Goal: Information Seeking & Learning: Find specific fact

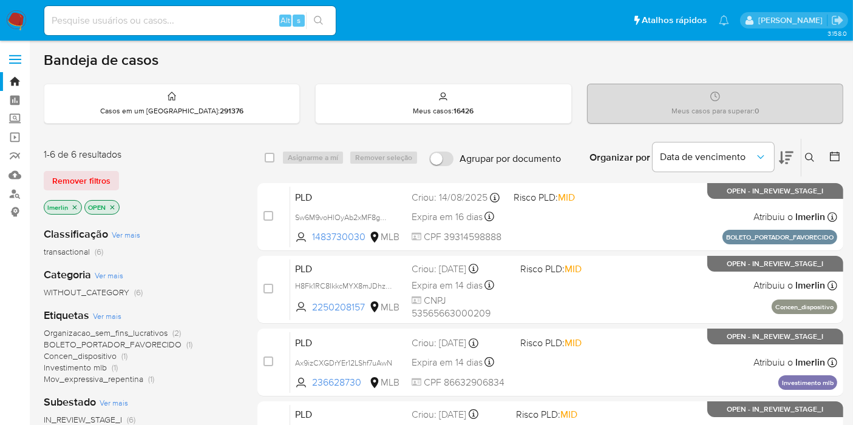
click at [73, 205] on icon "close-filter" at bounding box center [74, 207] width 7 height 7
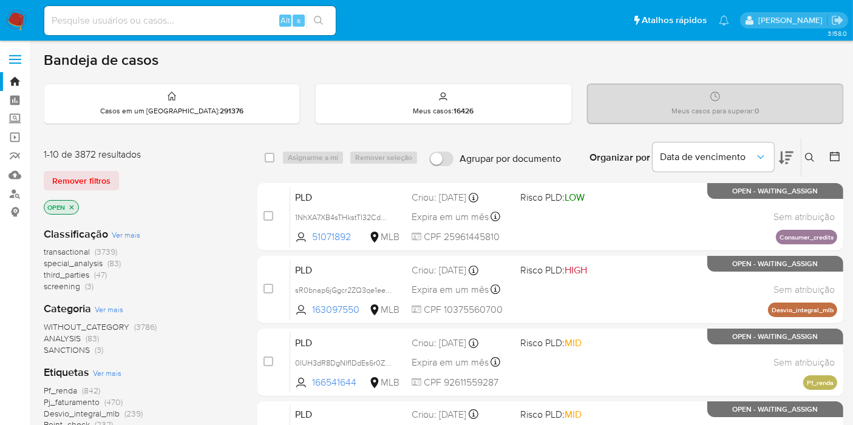
click at [78, 289] on span "screening" at bounding box center [62, 286] width 36 height 12
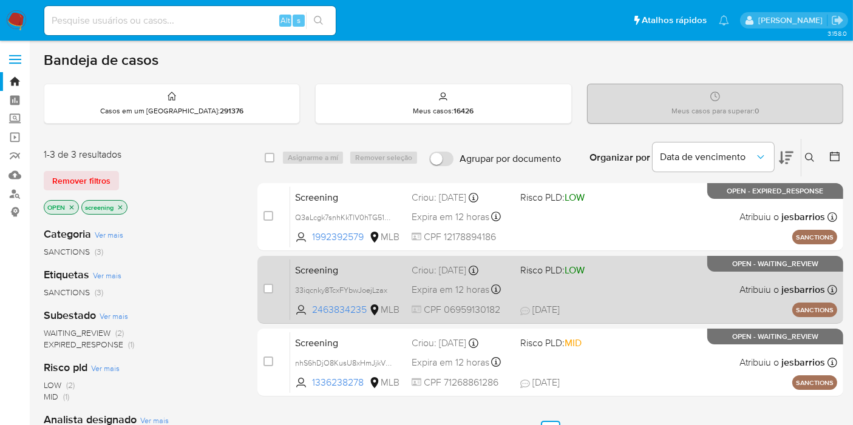
drag, startPoint x: 389, startPoint y: 274, endPoint x: 384, endPoint y: 269, distance: 6.9
click at [385, 271] on span "Screening" at bounding box center [348, 270] width 107 height 16
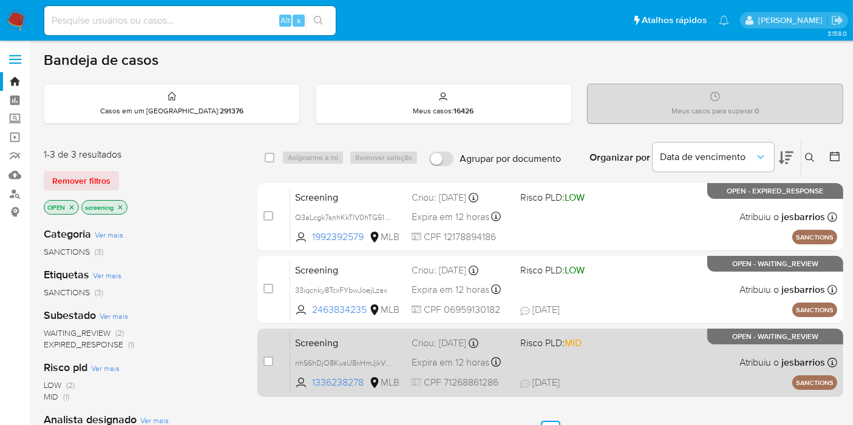
click at [372, 335] on span "Screening" at bounding box center [348, 342] width 107 height 16
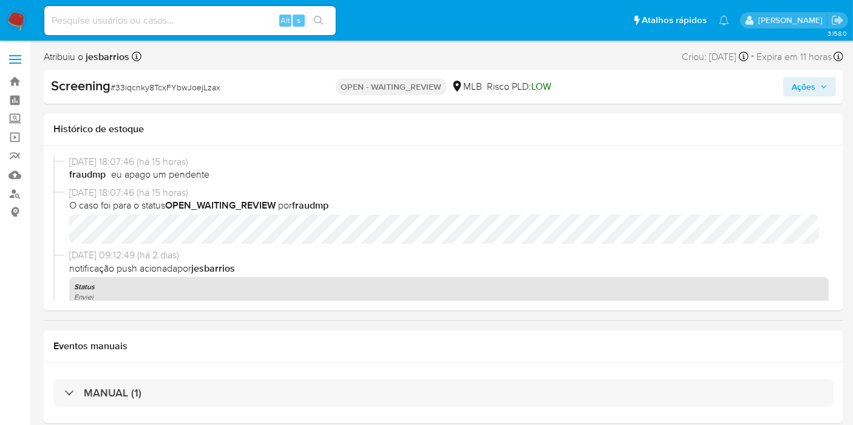
select select "10"
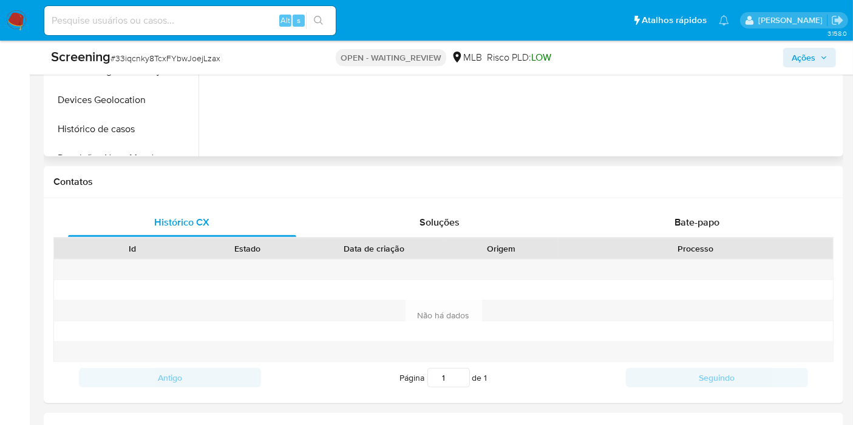
scroll to position [607, 0]
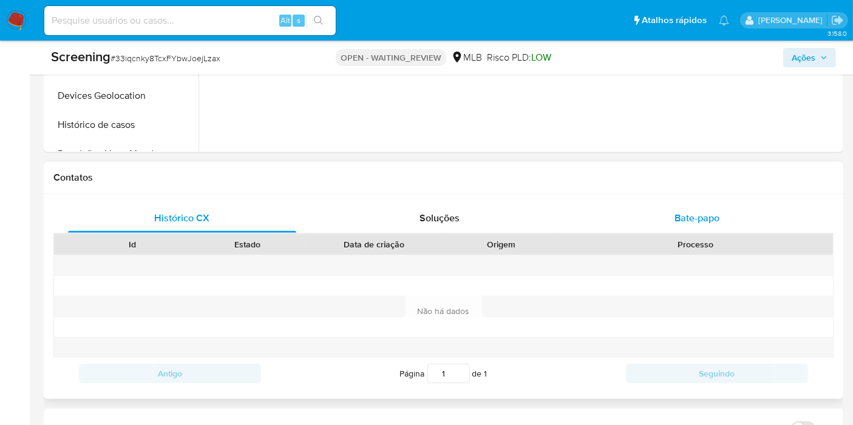
click at [701, 217] on span "Bate-papo" at bounding box center [696, 218] width 45 height 14
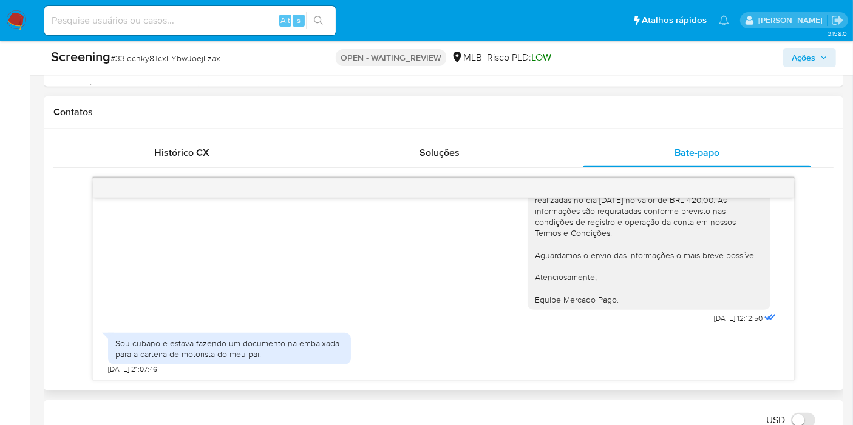
scroll to position [674, 0]
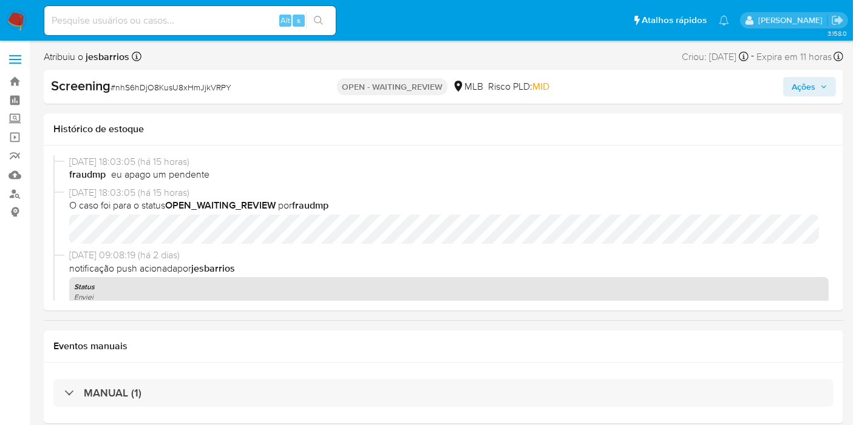
select select "10"
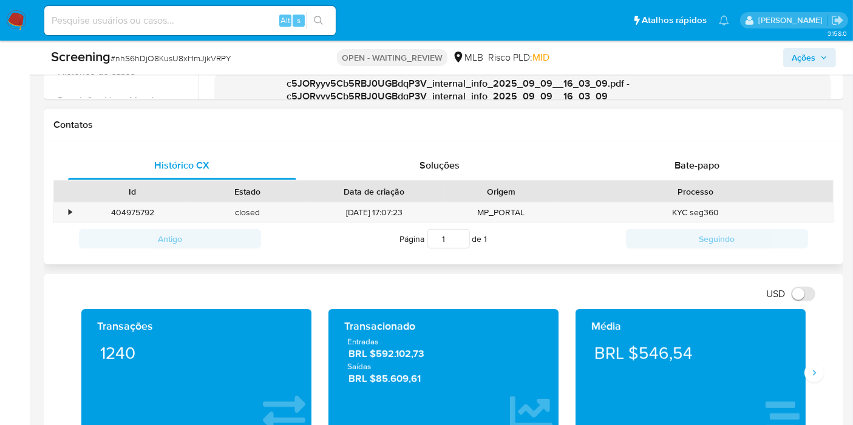
scroll to position [539, 0]
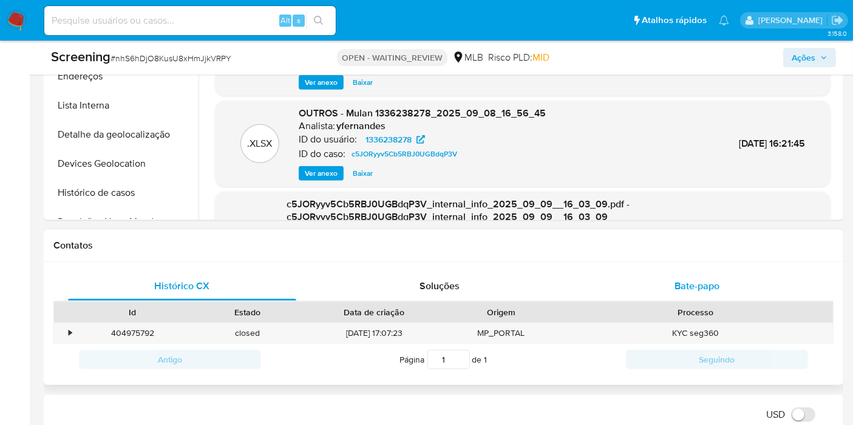
click at [704, 286] on span "Bate-papo" at bounding box center [696, 286] width 45 height 14
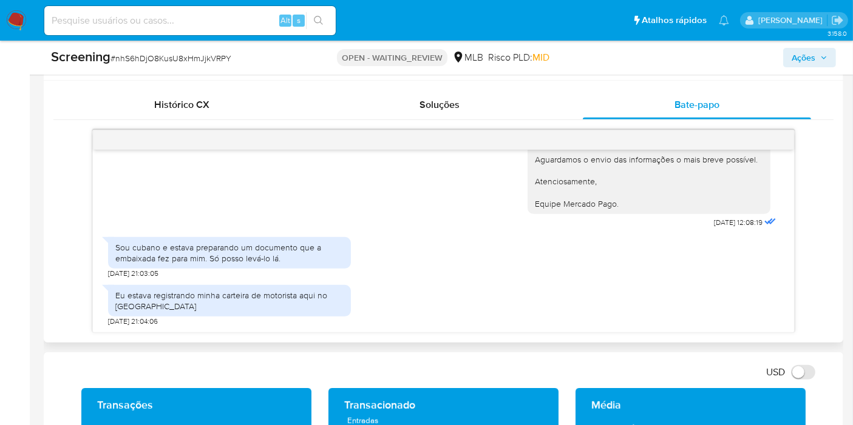
scroll to position [742, 0]
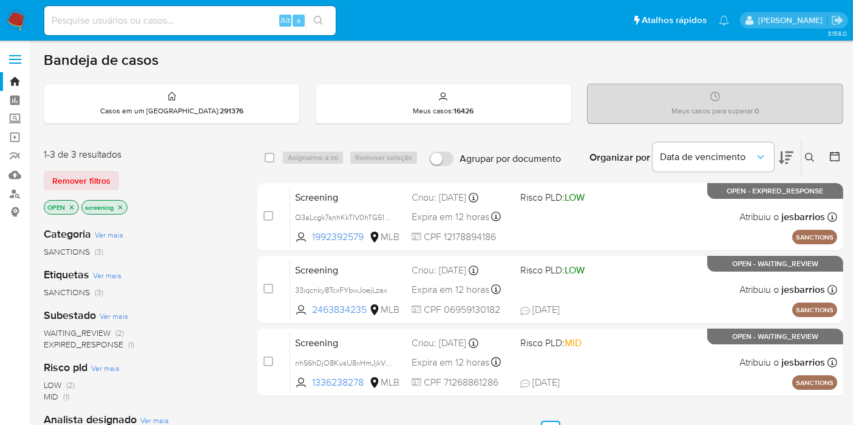
click at [235, 28] on input at bounding box center [189, 21] width 291 height 16
paste input "H8Fk1RC8IkkcMYX8mJDhz5jU"
type input "H8Fk1RC8IkkcMYX8mJDhz5jU"
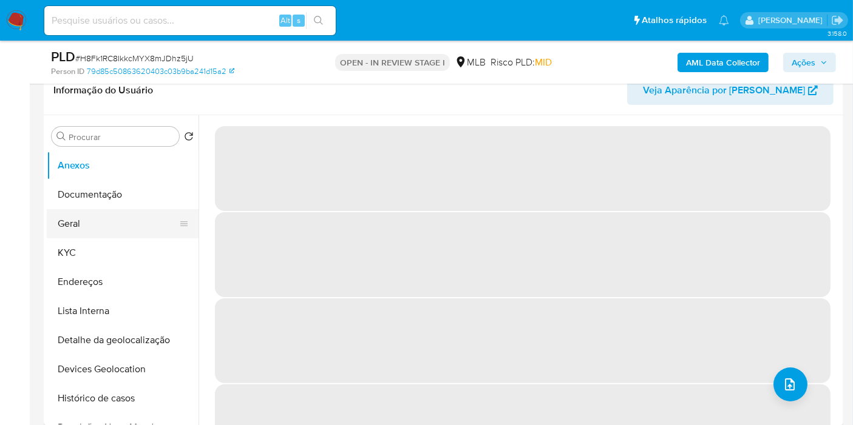
scroll to position [202, 0]
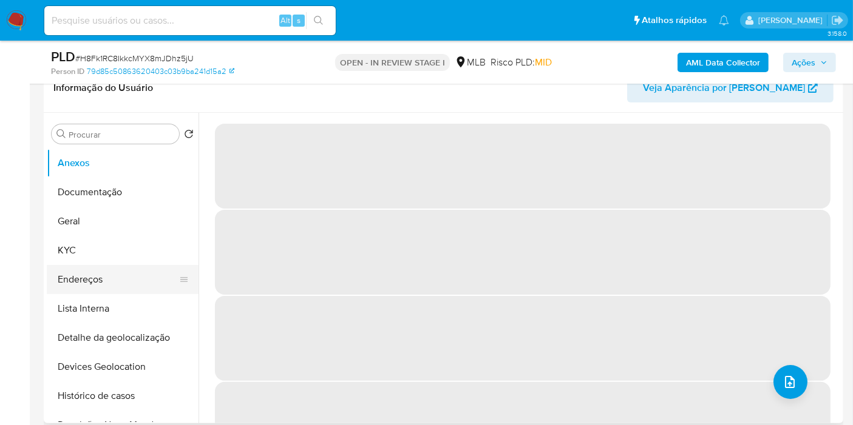
select select "10"
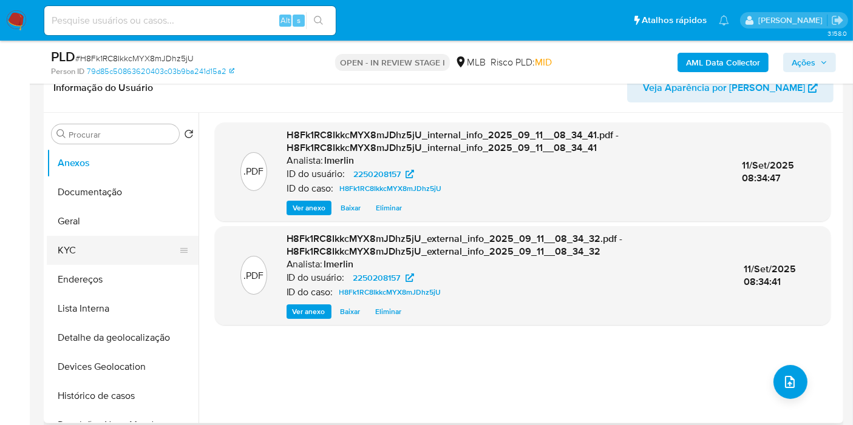
click at [113, 250] on button "KYC" at bounding box center [118, 250] width 142 height 29
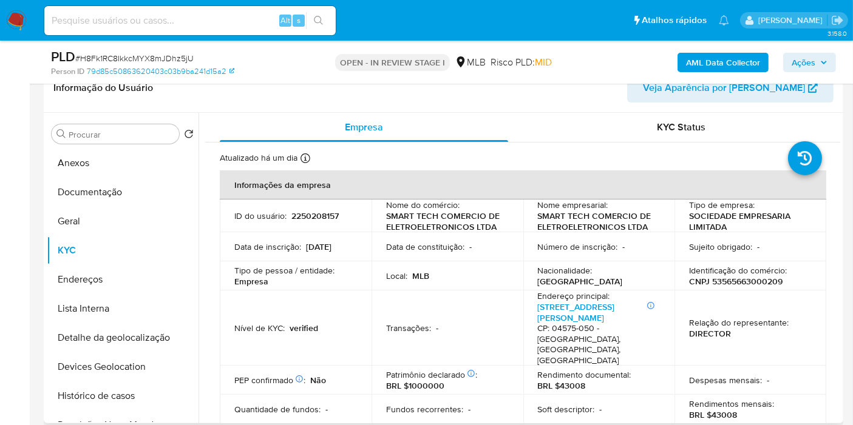
click at [751, 286] on p "CNPJ 53565663000209" at bounding box center [735, 281] width 93 height 11
copy p "53565663000209"
click at [215, 25] on input at bounding box center [189, 21] width 291 height 16
paste input "H8Fk1RC8IkkcMYX8mJDhz5jU"
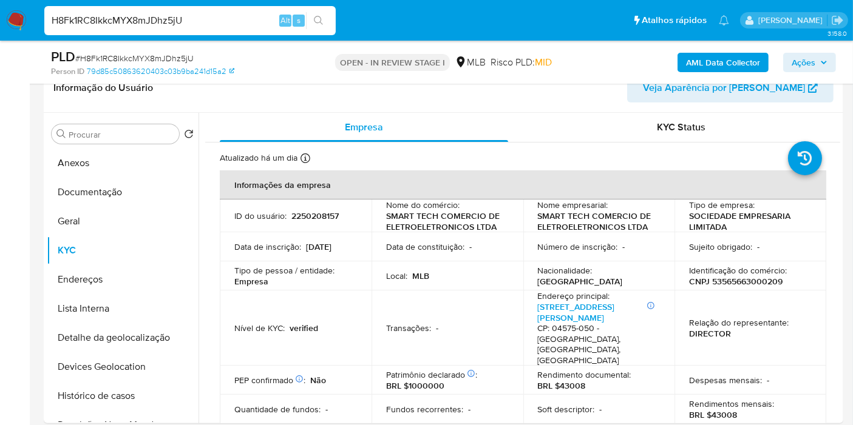
type input "H8Fk1RC8IkkcMYX8mJDhz5jU"
click at [300, 222] on td "ID do usuário : 2250208157" at bounding box center [296, 216] width 152 height 33
click at [306, 217] on p "2250208157" at bounding box center [314, 216] width 47 height 11
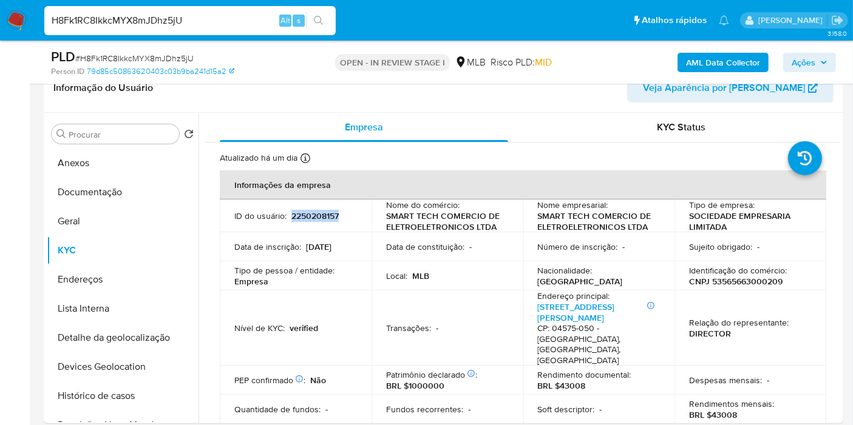
copy p "2250208157"
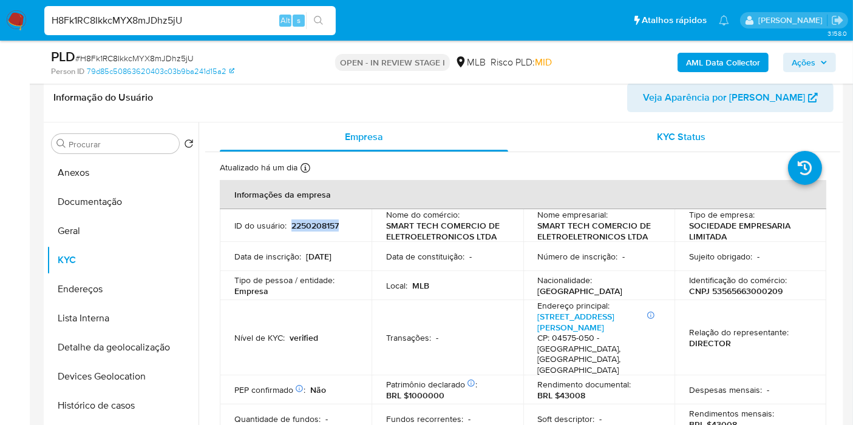
scroll to position [0, 0]
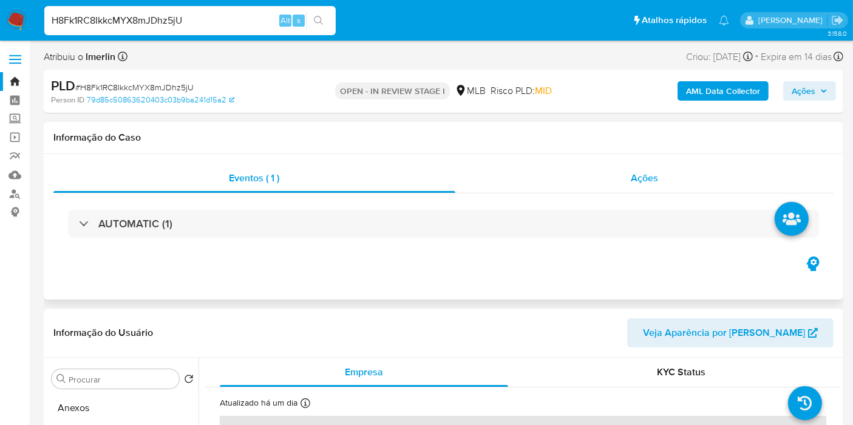
click at [628, 172] on div "Ações" at bounding box center [644, 178] width 379 height 29
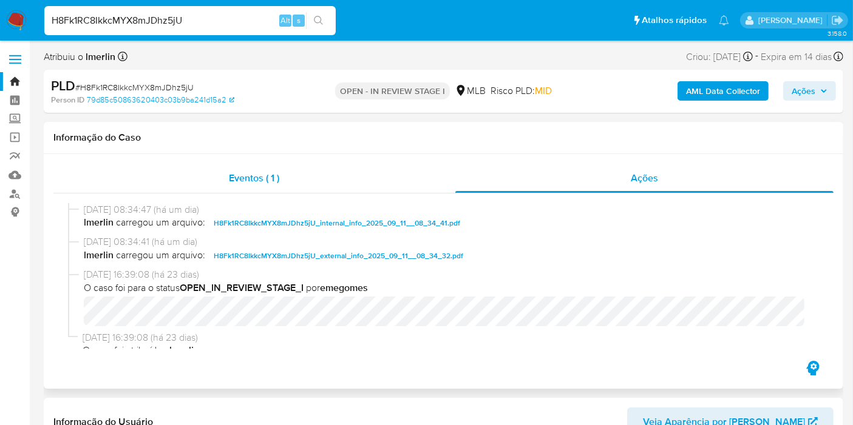
click at [307, 174] on div "Eventos ( 1 )" at bounding box center [254, 178] width 402 height 29
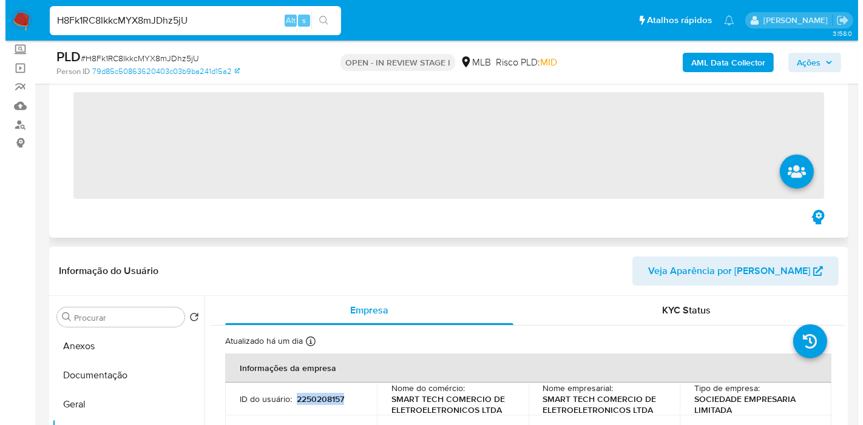
scroll to position [202, 0]
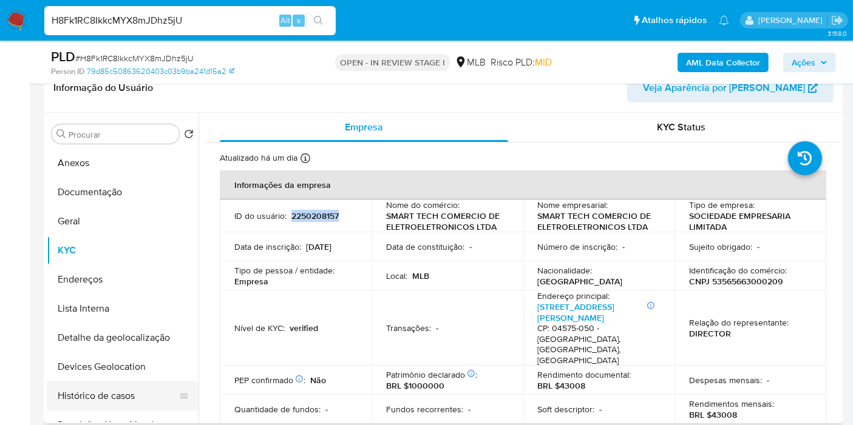
click at [112, 386] on button "Histórico de casos" at bounding box center [118, 396] width 142 height 29
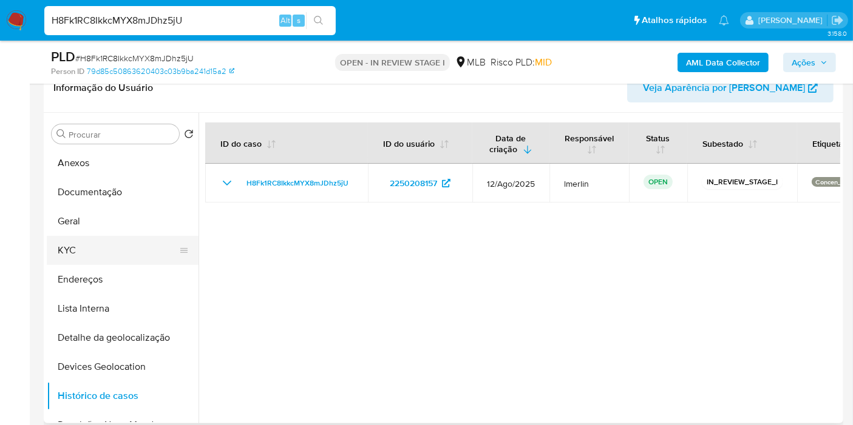
click at [112, 248] on button "KYC" at bounding box center [118, 250] width 142 height 29
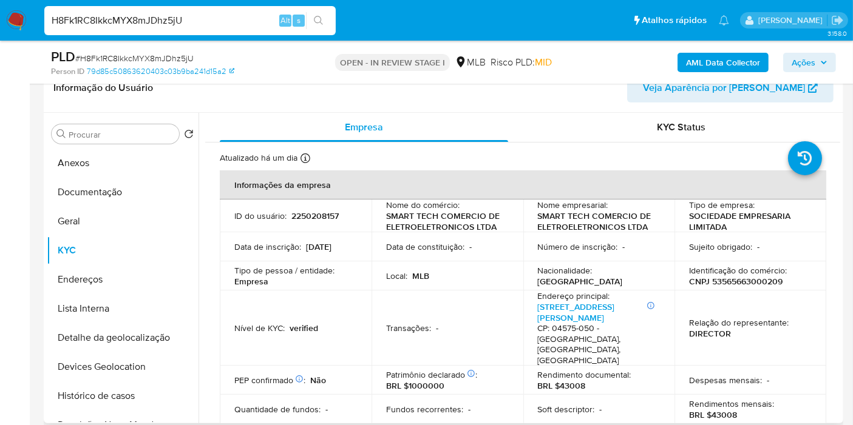
click at [719, 410] on p "BRL $43008" at bounding box center [713, 415] width 48 height 11
copy p "43008"
click at [712, 59] on b "AML Data Collector" at bounding box center [723, 62] width 74 height 19
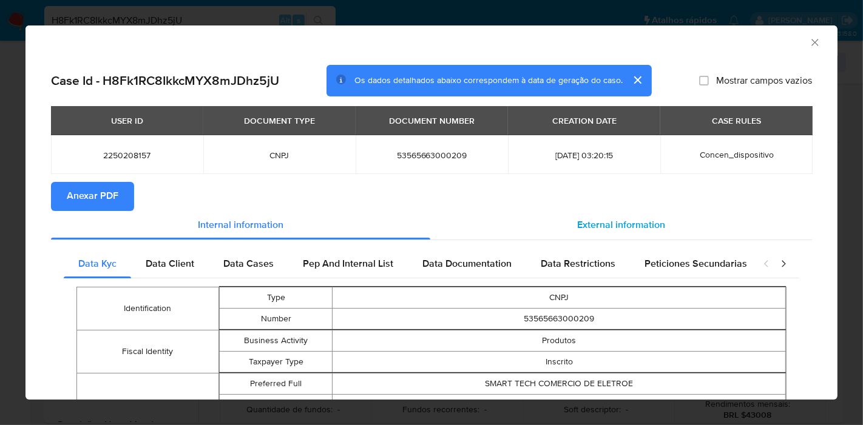
drag, startPoint x: 655, startPoint y: 219, endPoint x: 649, endPoint y: 218, distance: 6.1
click at [650, 219] on span "External information" at bounding box center [621, 226] width 88 height 14
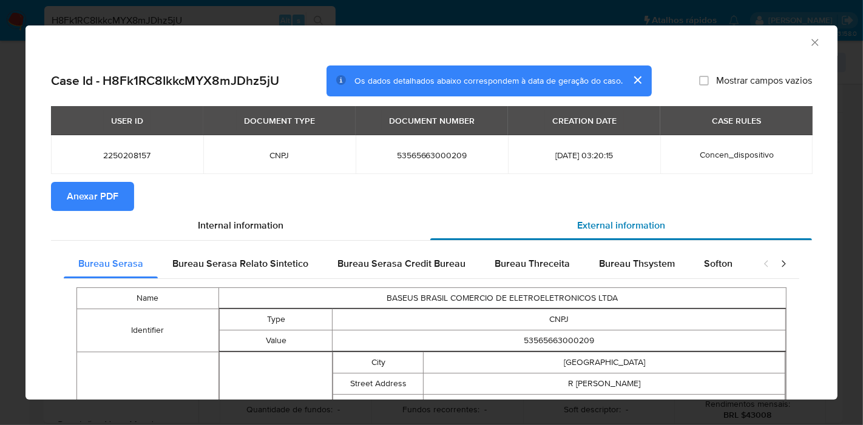
click at [649, 217] on div "External information" at bounding box center [621, 225] width 382 height 29
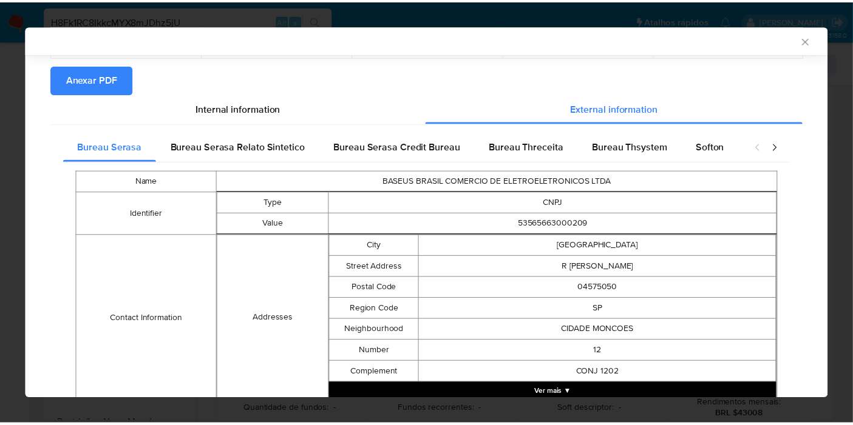
scroll to position [524, 0]
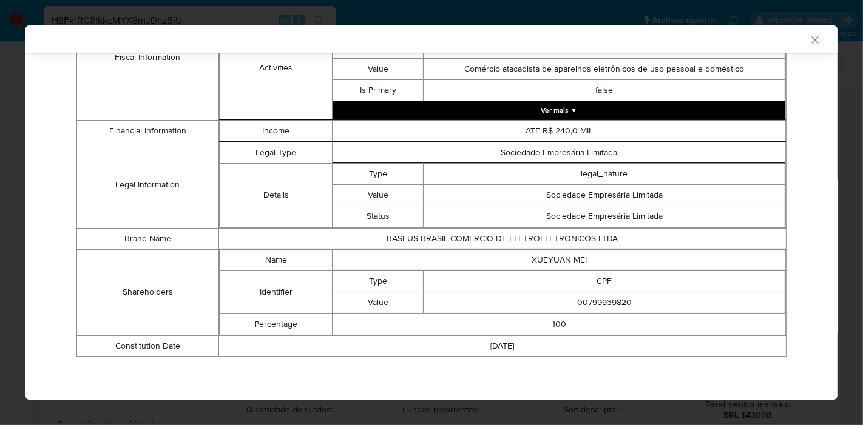
click at [543, 263] on td "XUEYUAN MEI" at bounding box center [559, 259] width 453 height 21
copy td "XUEYUAN MEI"
click at [600, 296] on td "00799939820" at bounding box center [605, 302] width 362 height 21
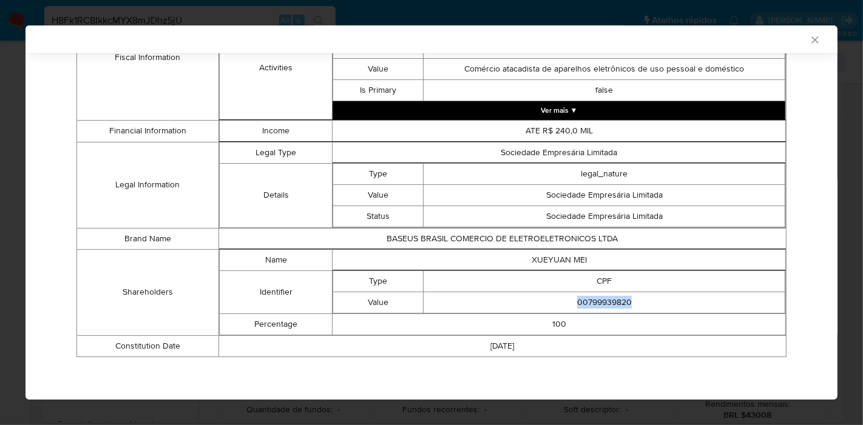
click at [600, 296] on td "00799939820" at bounding box center [605, 302] width 362 height 21
copy td "00799939820"
click at [809, 35] on icon "Fechar a janela" at bounding box center [815, 40] width 12 height 12
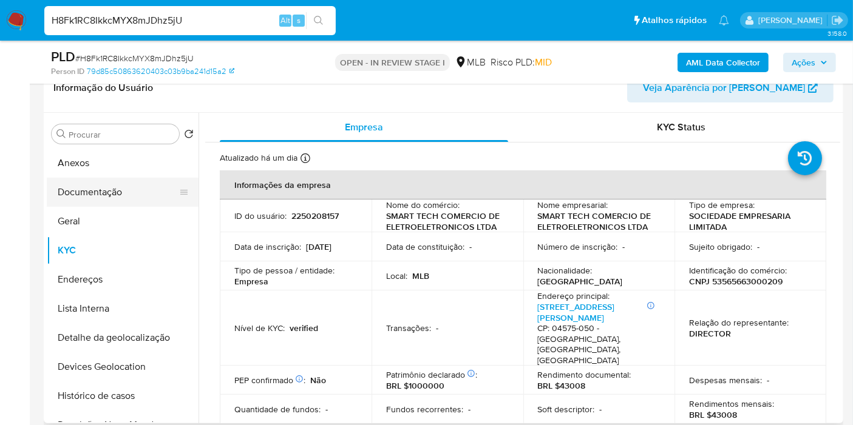
click at [132, 195] on button "Documentação" at bounding box center [118, 192] width 142 height 29
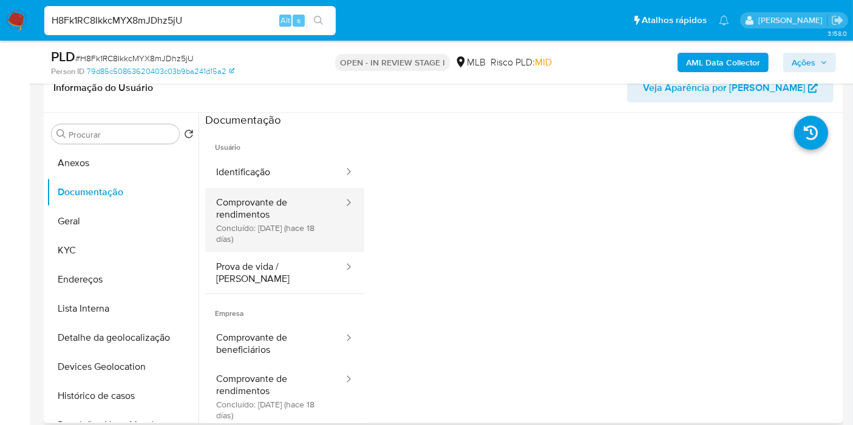
click at [268, 217] on button "Comprovante de rendimentos Concluído: [DATE] (hace 18 días)" at bounding box center [275, 220] width 140 height 64
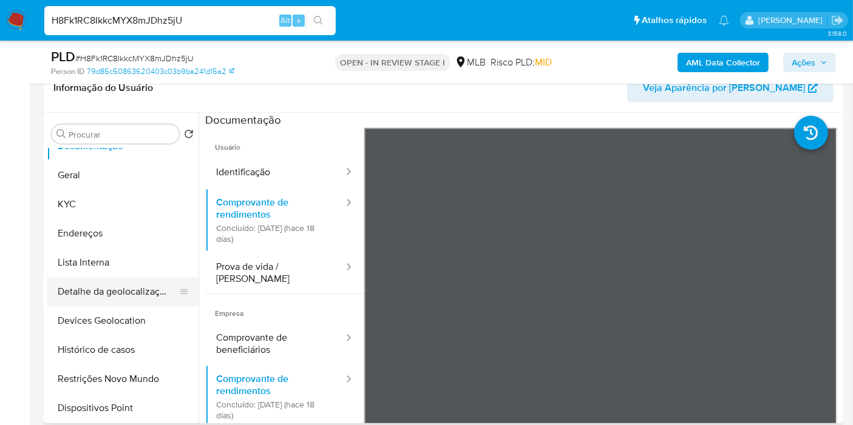
scroll to position [67, 0]
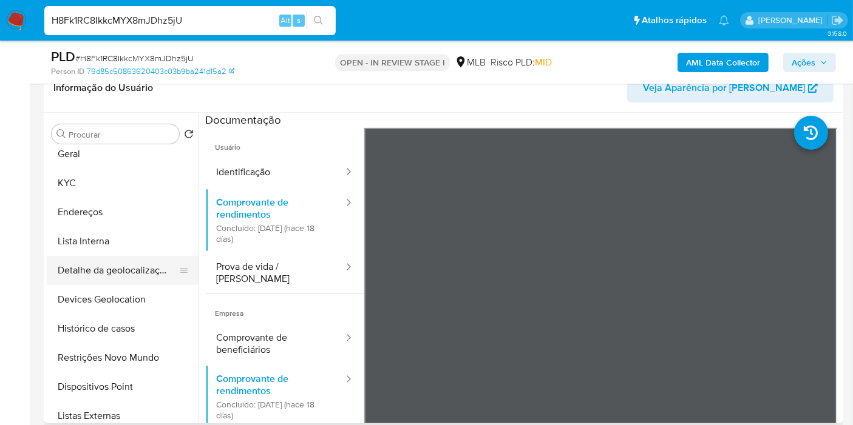
click at [110, 350] on button "Restrições Novo Mundo" at bounding box center [123, 358] width 152 height 29
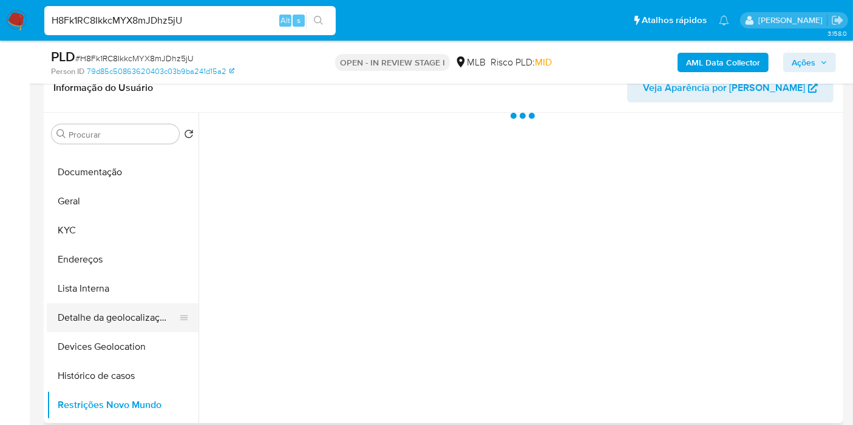
scroll to position [0, 0]
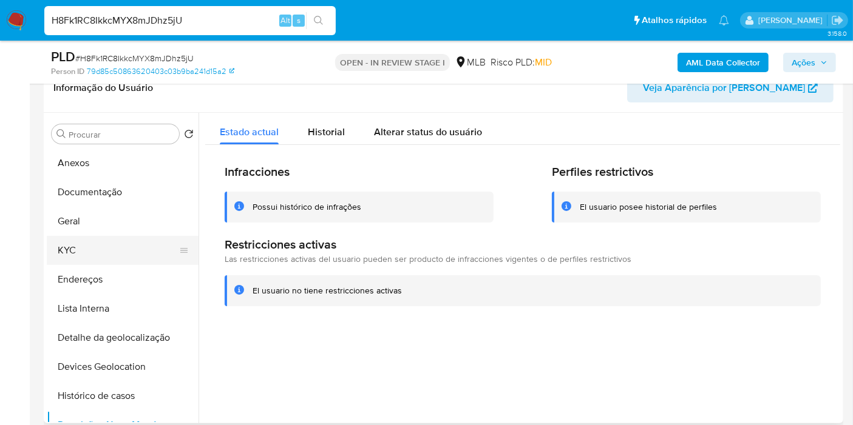
click at [99, 254] on button "KYC" at bounding box center [118, 250] width 142 height 29
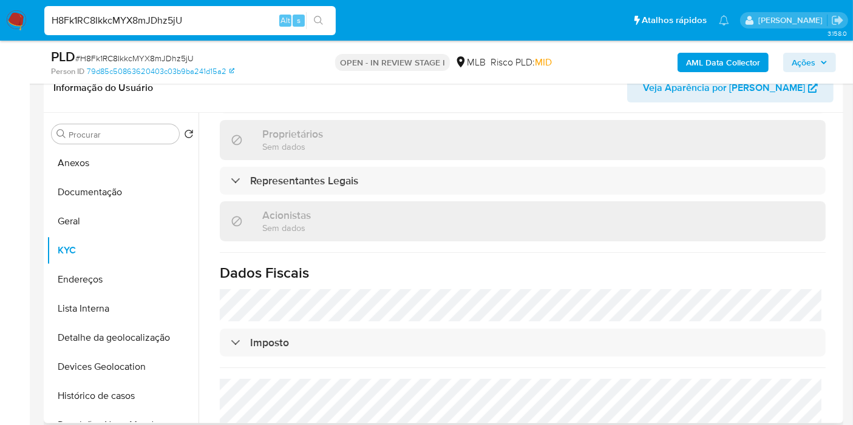
scroll to position [759, 0]
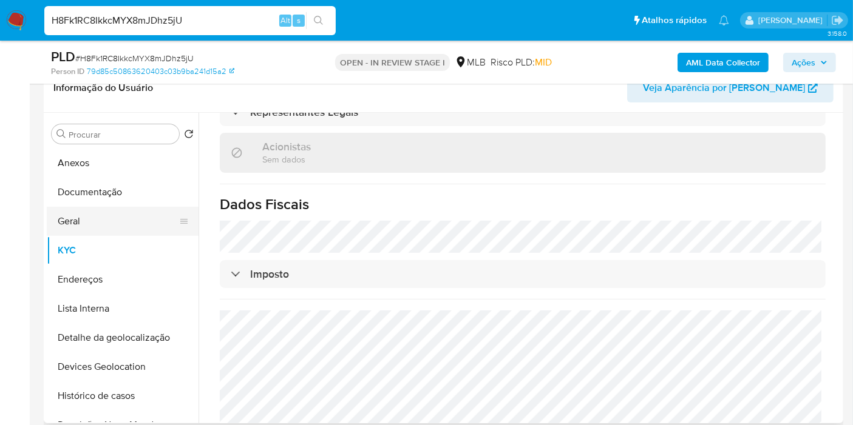
click at [138, 229] on button "Geral" at bounding box center [118, 221] width 142 height 29
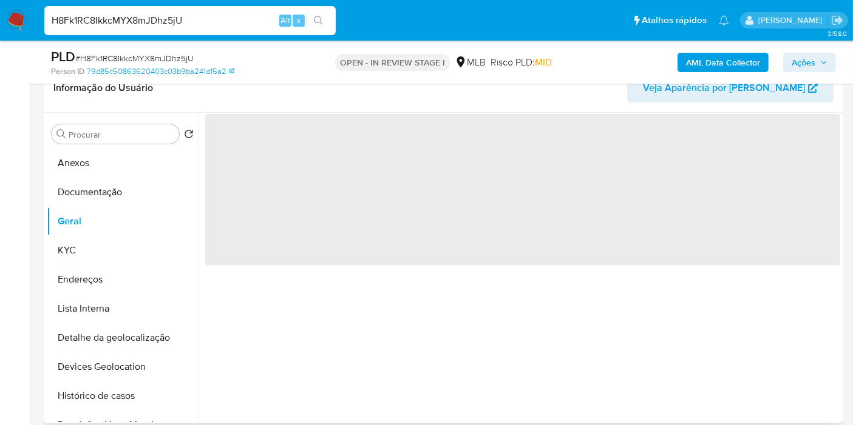
scroll to position [0, 0]
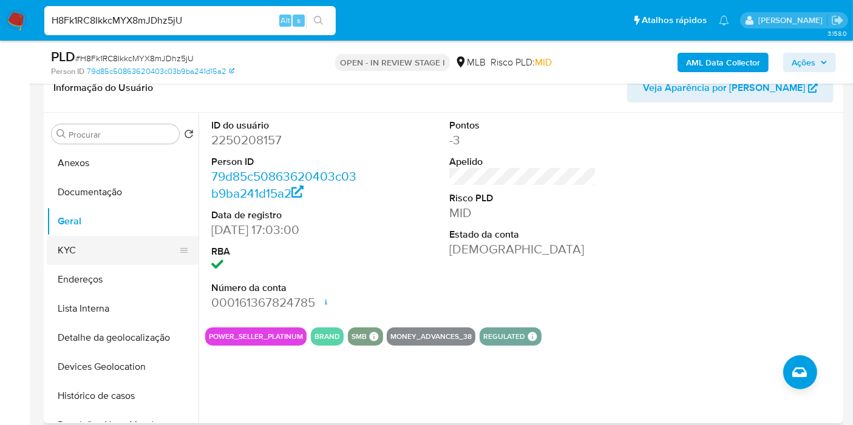
click at [78, 249] on button "KYC" at bounding box center [118, 250] width 142 height 29
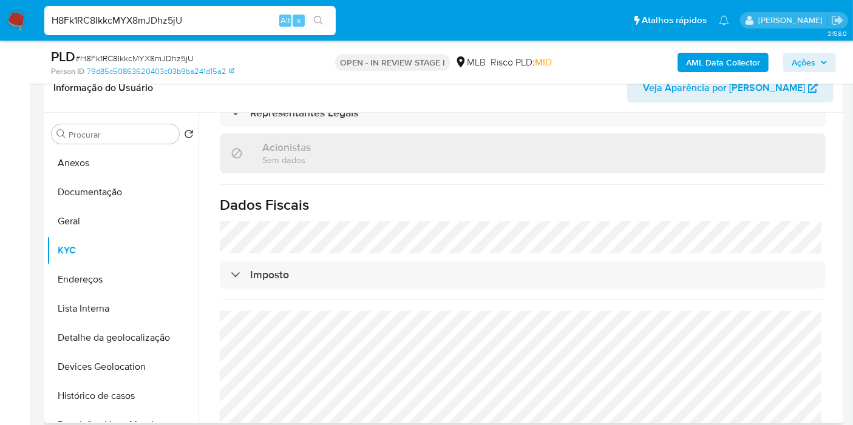
scroll to position [759, 0]
click at [124, 281] on button "Endereços" at bounding box center [123, 279] width 152 height 29
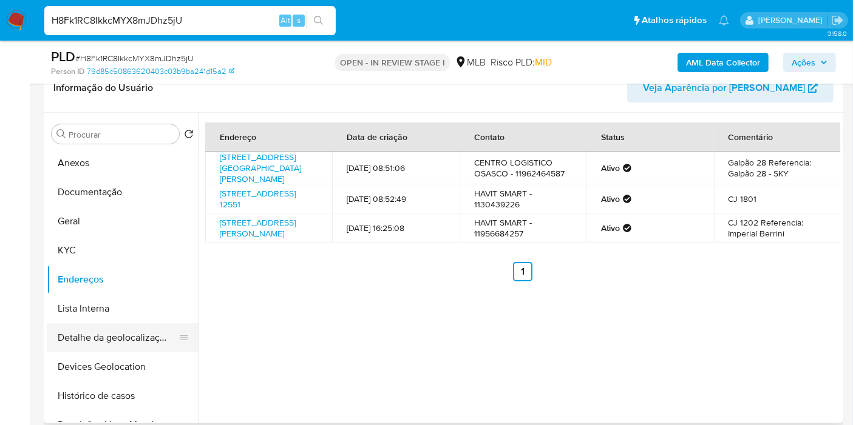
scroll to position [67, 0]
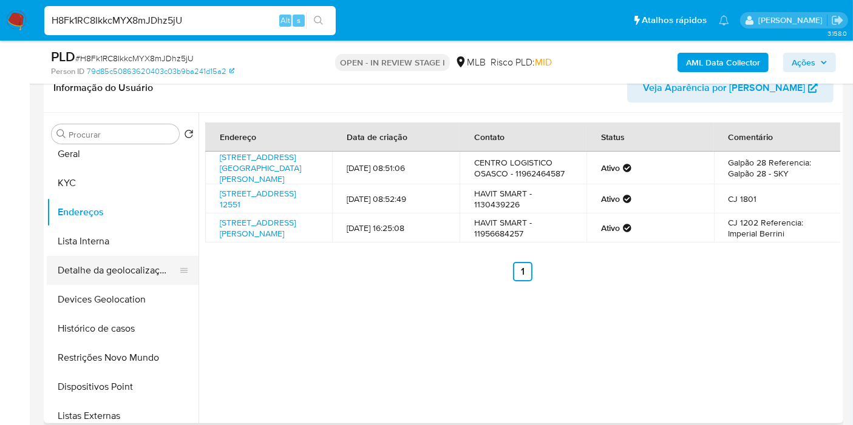
click at [149, 259] on button "Detalhe da geolocalização" at bounding box center [118, 270] width 142 height 29
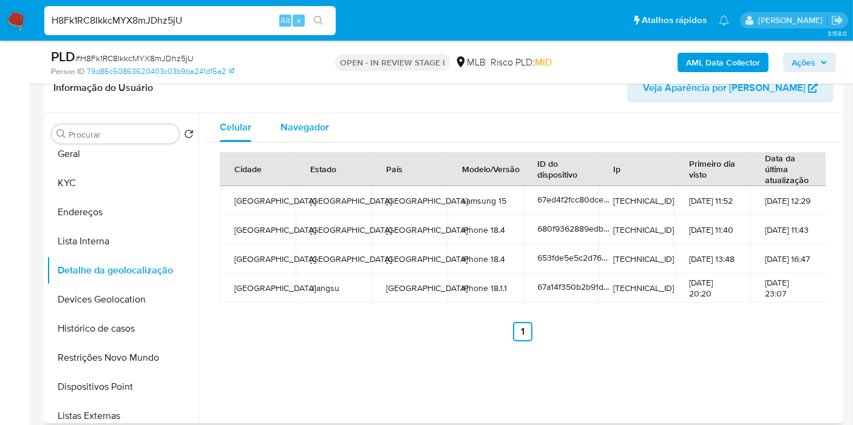
click at [321, 122] on span "Navegador" at bounding box center [304, 127] width 49 height 14
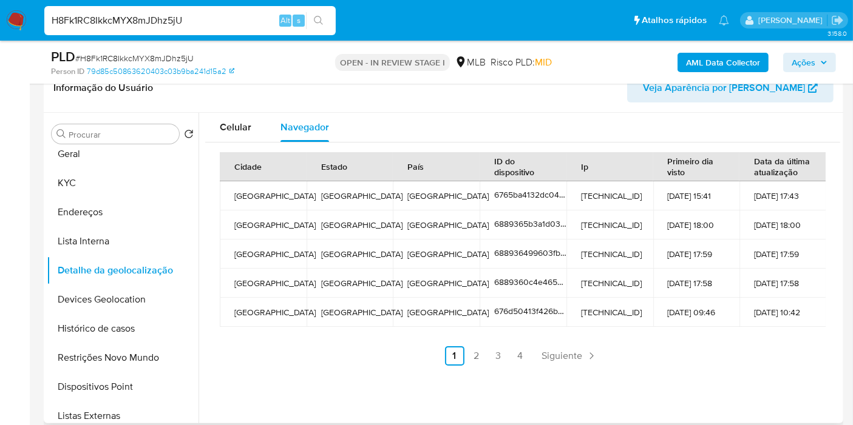
click at [137, 309] on button "Devices Geolocation" at bounding box center [123, 299] width 152 height 29
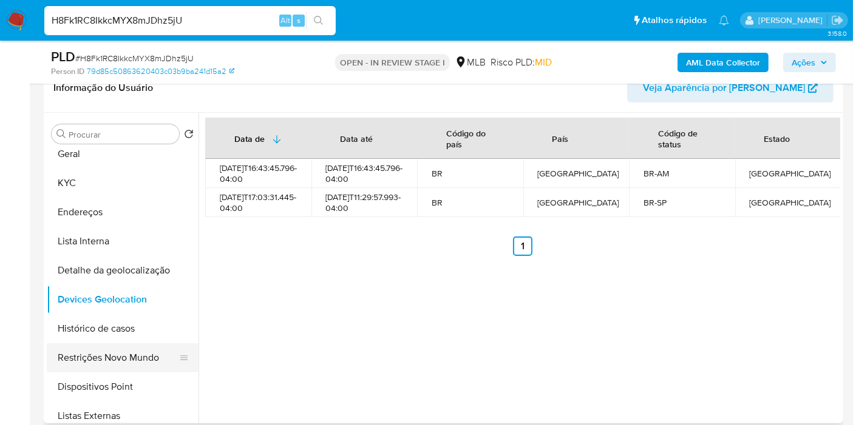
click at [130, 352] on button "Restrições Novo Mundo" at bounding box center [118, 358] width 142 height 29
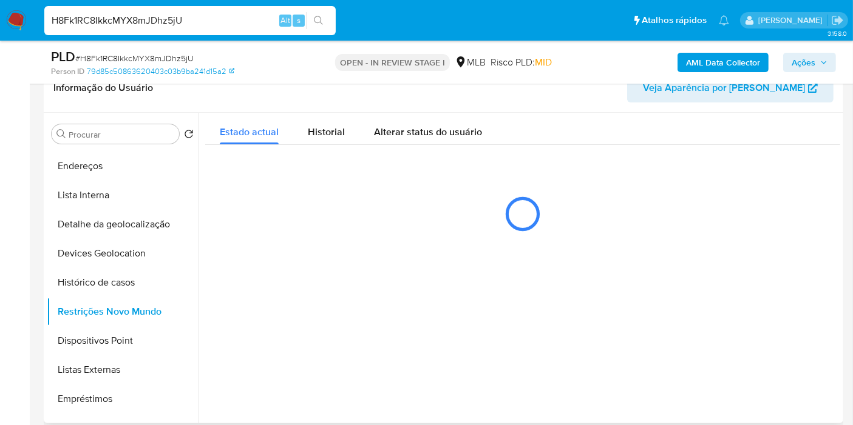
scroll to position [135, 0]
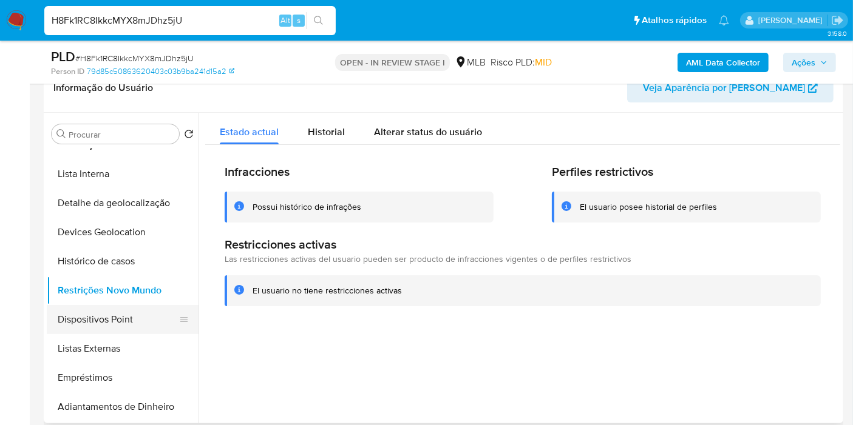
click at [155, 330] on button "Dispositivos Point" at bounding box center [118, 319] width 142 height 29
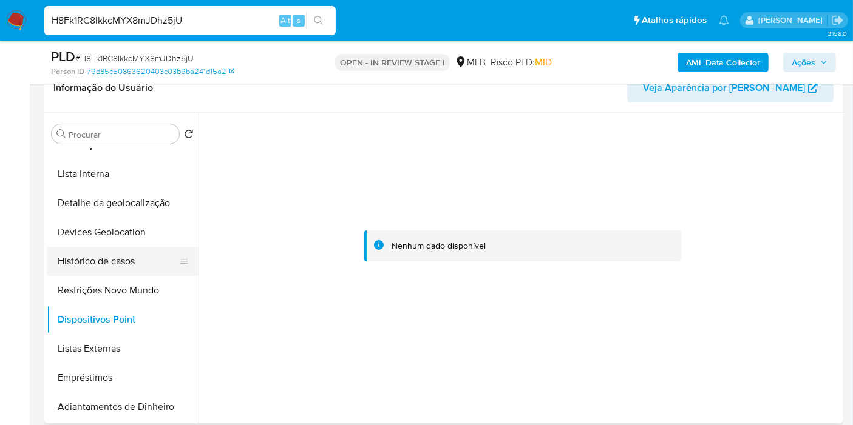
scroll to position [0, 0]
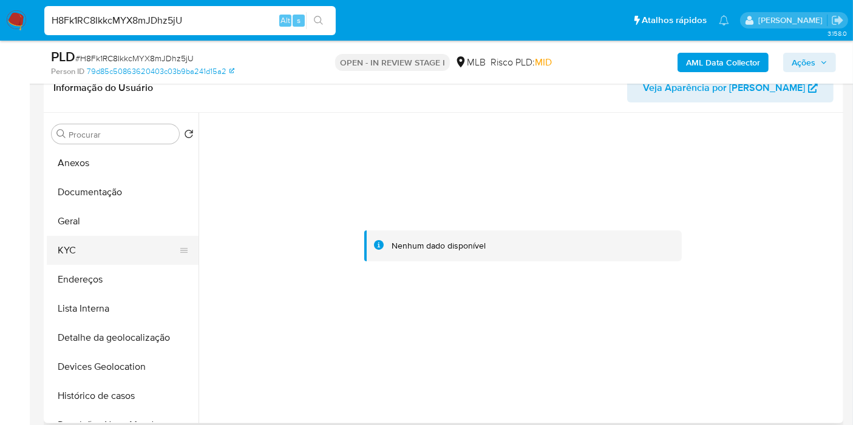
click at [109, 254] on button "KYC" at bounding box center [118, 250] width 142 height 29
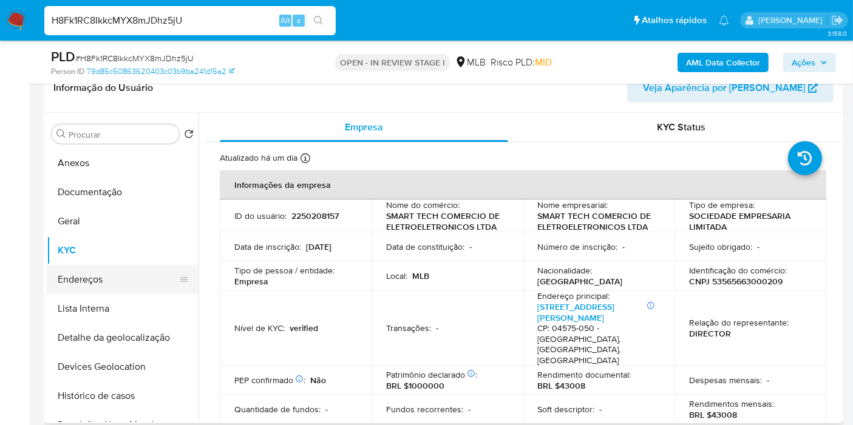
click at [110, 280] on button "Endereços" at bounding box center [118, 279] width 142 height 29
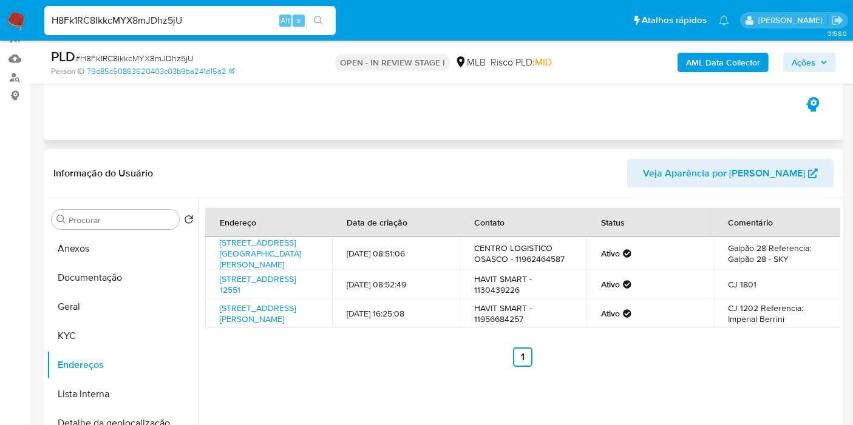
scroll to position [202, 0]
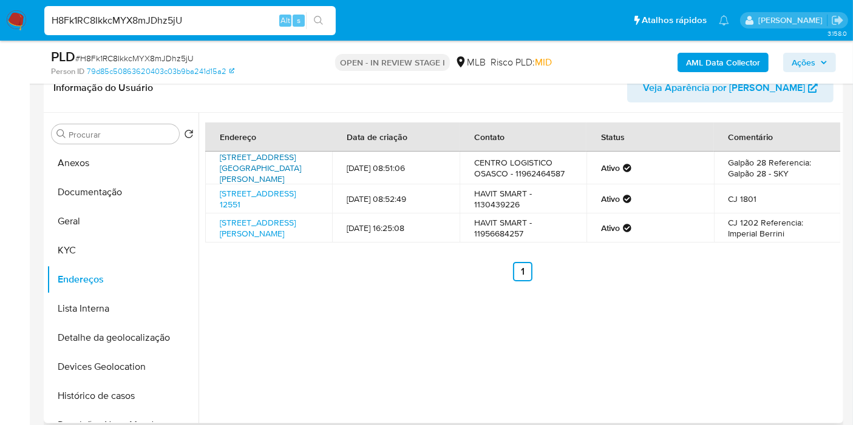
click at [276, 172] on link "[STREET_ADDRESS][GEOGRAPHIC_DATA][PERSON_NAME]" at bounding box center [260, 168] width 81 height 34
click at [80, 255] on button "KYC" at bounding box center [118, 250] width 142 height 29
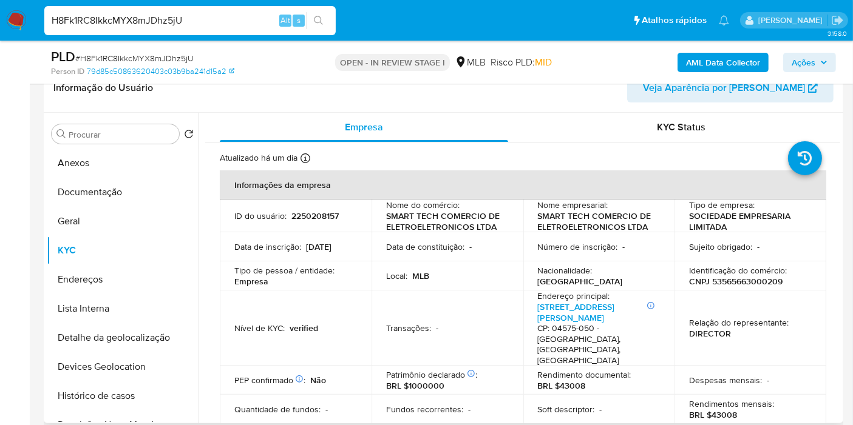
click at [749, 283] on p "CNPJ 53565663000209" at bounding box center [735, 281] width 93 height 11
copy p "53565663000209"
click at [330, 215] on p "2250208157" at bounding box center [314, 216] width 47 height 11
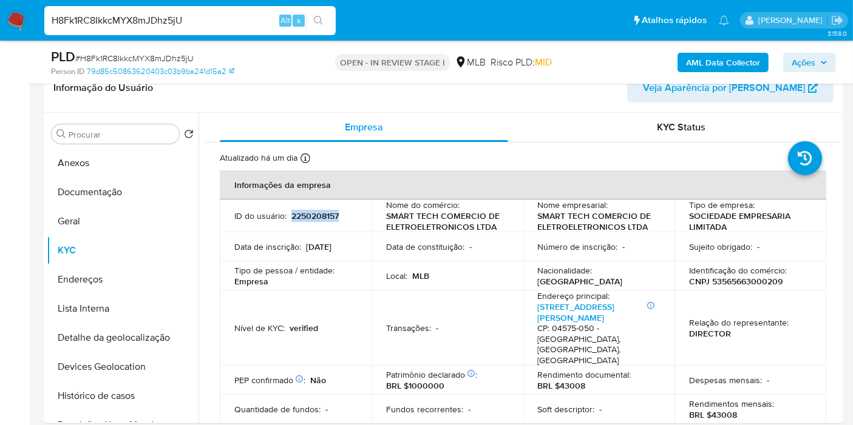
copy p "2250208157"
click at [110, 136] on input "Procurar" at bounding box center [122, 134] width 106 height 11
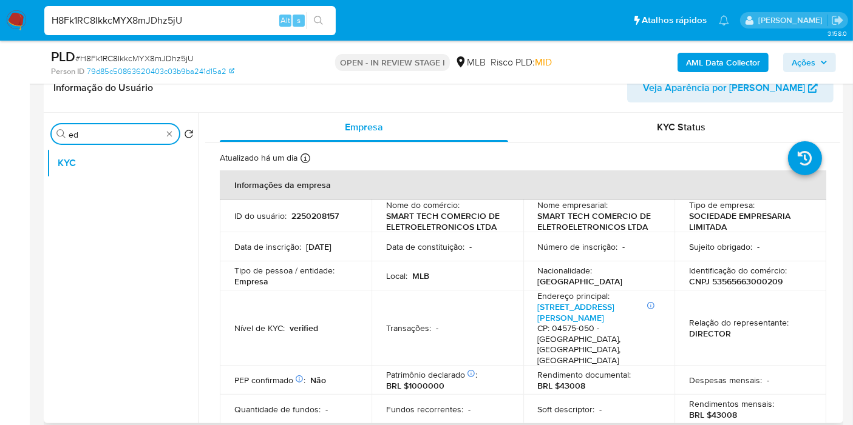
type input "e"
type input "dev"
drag, startPoint x: 113, startPoint y: 195, endPoint x: 191, endPoint y: 126, distance: 104.0
click at [114, 195] on button "Devices Geolocation" at bounding box center [123, 192] width 152 height 29
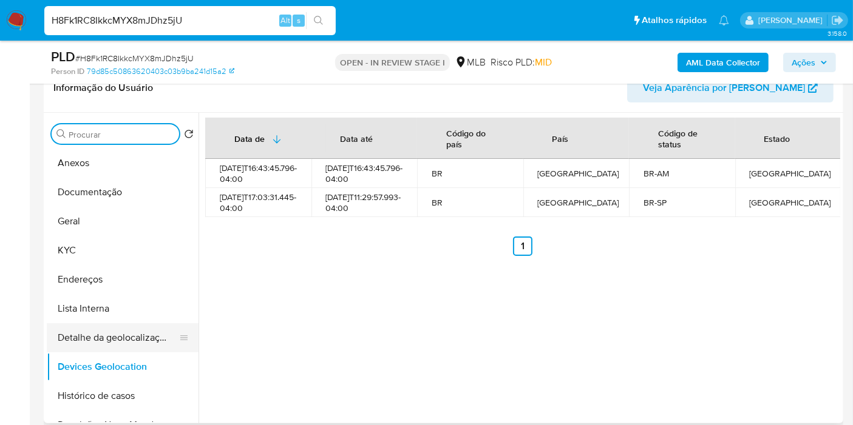
click at [134, 339] on button "Detalhe da geolocalização" at bounding box center [118, 338] width 142 height 29
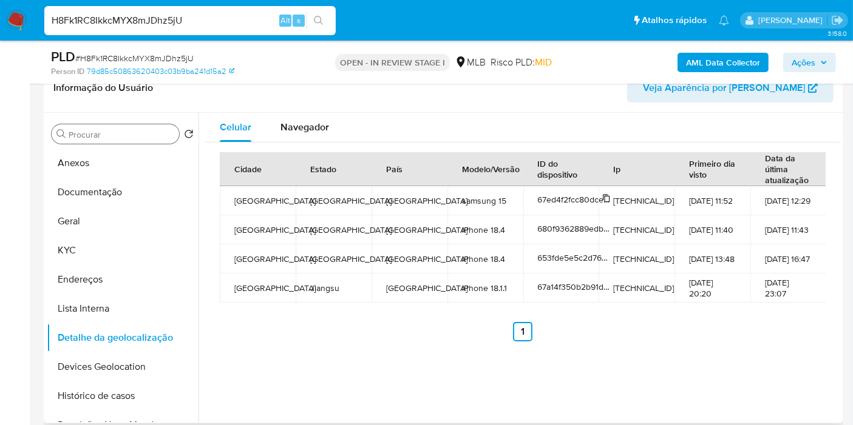
click at [545, 194] on span "67ed4f2fcc80dceb60fdc7ba" at bounding box center [591, 200] width 106 height 12
click at [563, 200] on span "67ed4f2fcc80dceb60fdc7ba" at bounding box center [591, 200] width 106 height 12
click at [601, 350] on div "Cidade Estado País Modelo/Versão ID do dispositivo Ip Primeiro dia visto Data d…" at bounding box center [522, 247] width 635 height 209
click at [104, 139] on input "Procurar" at bounding box center [122, 134] width 106 height 11
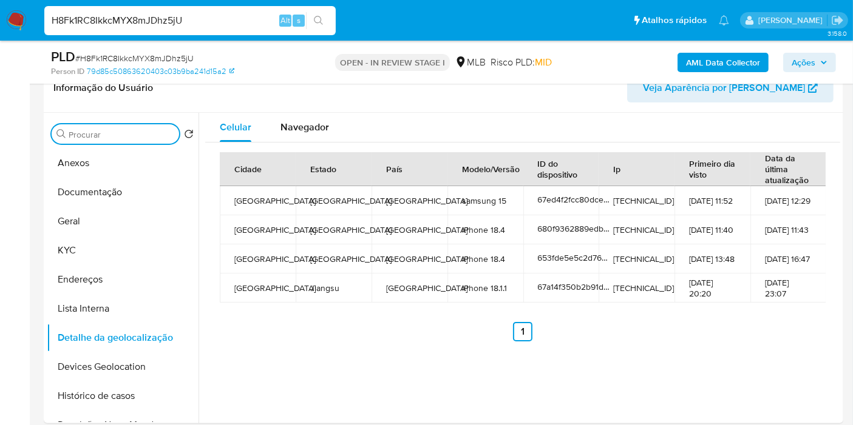
click at [104, 139] on input "Procurar" at bounding box center [122, 134] width 106 height 11
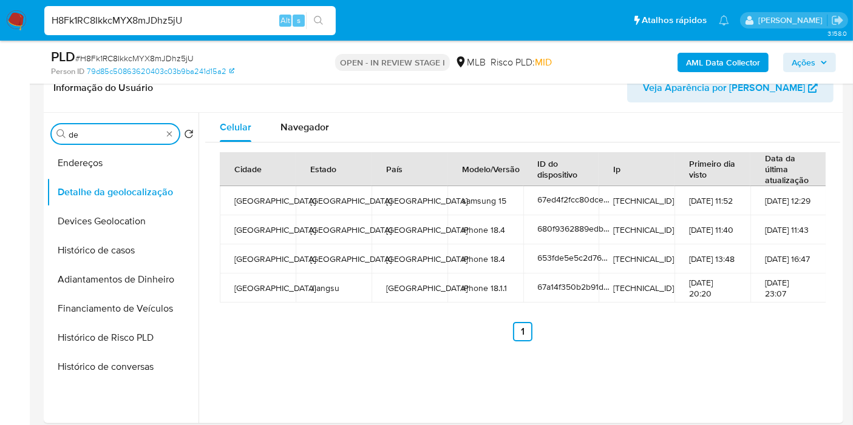
click at [104, 139] on input "de" at bounding box center [115, 134] width 93 height 11
type input "de"
click at [170, 126] on div "Procurar de" at bounding box center [115, 133] width 127 height 19
